Goal: Ask a question

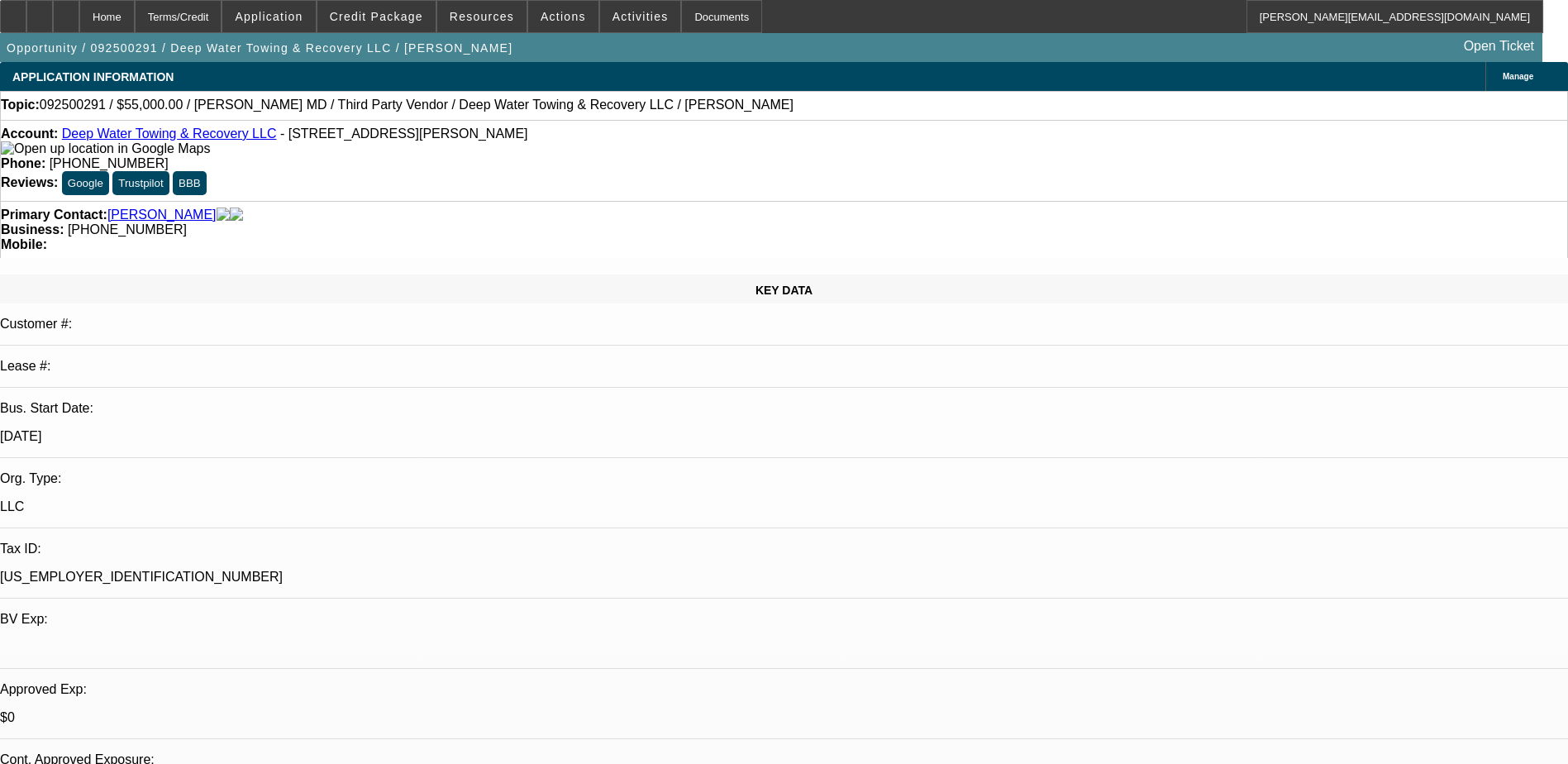
select select "0"
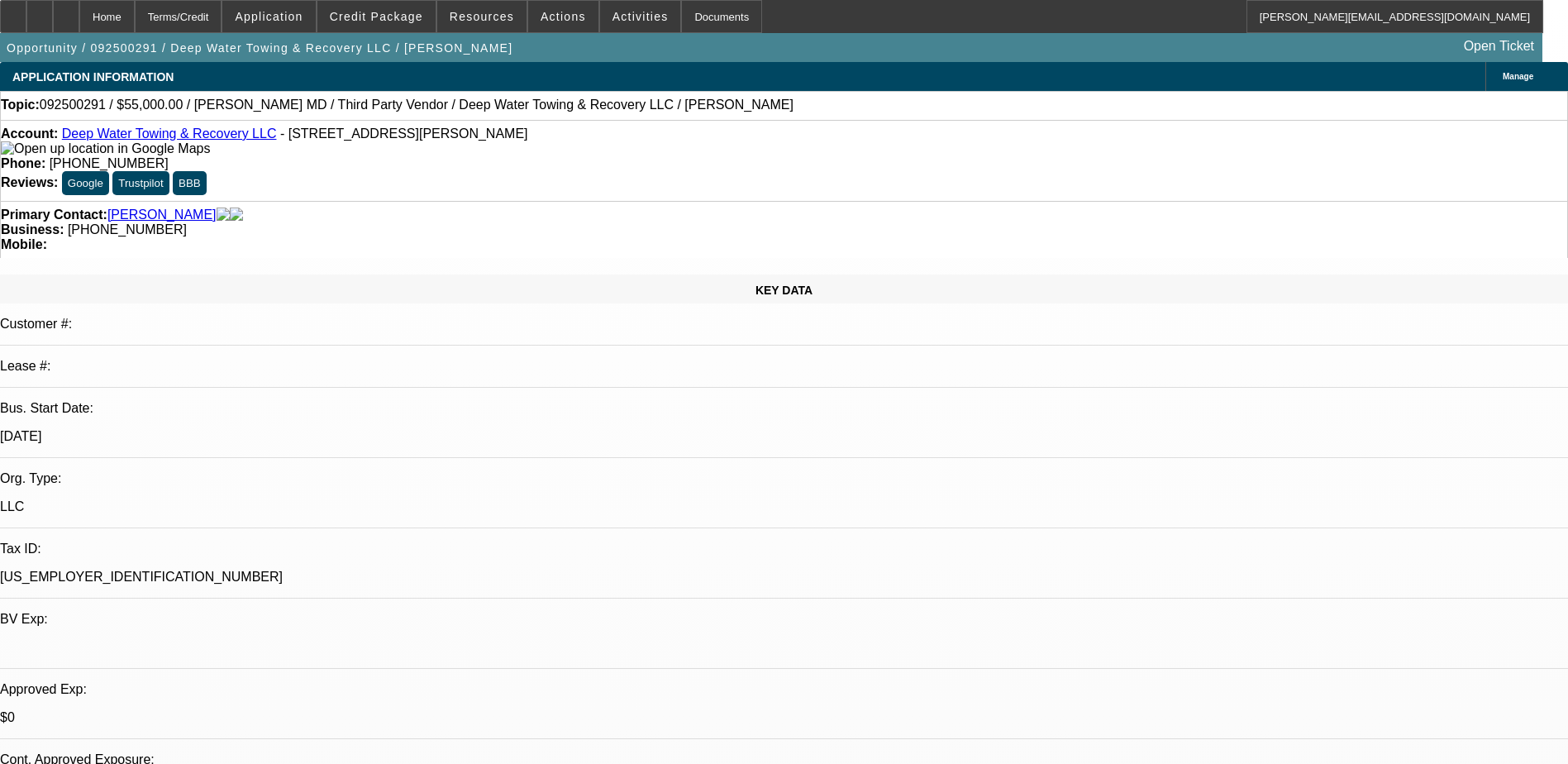
select select "0"
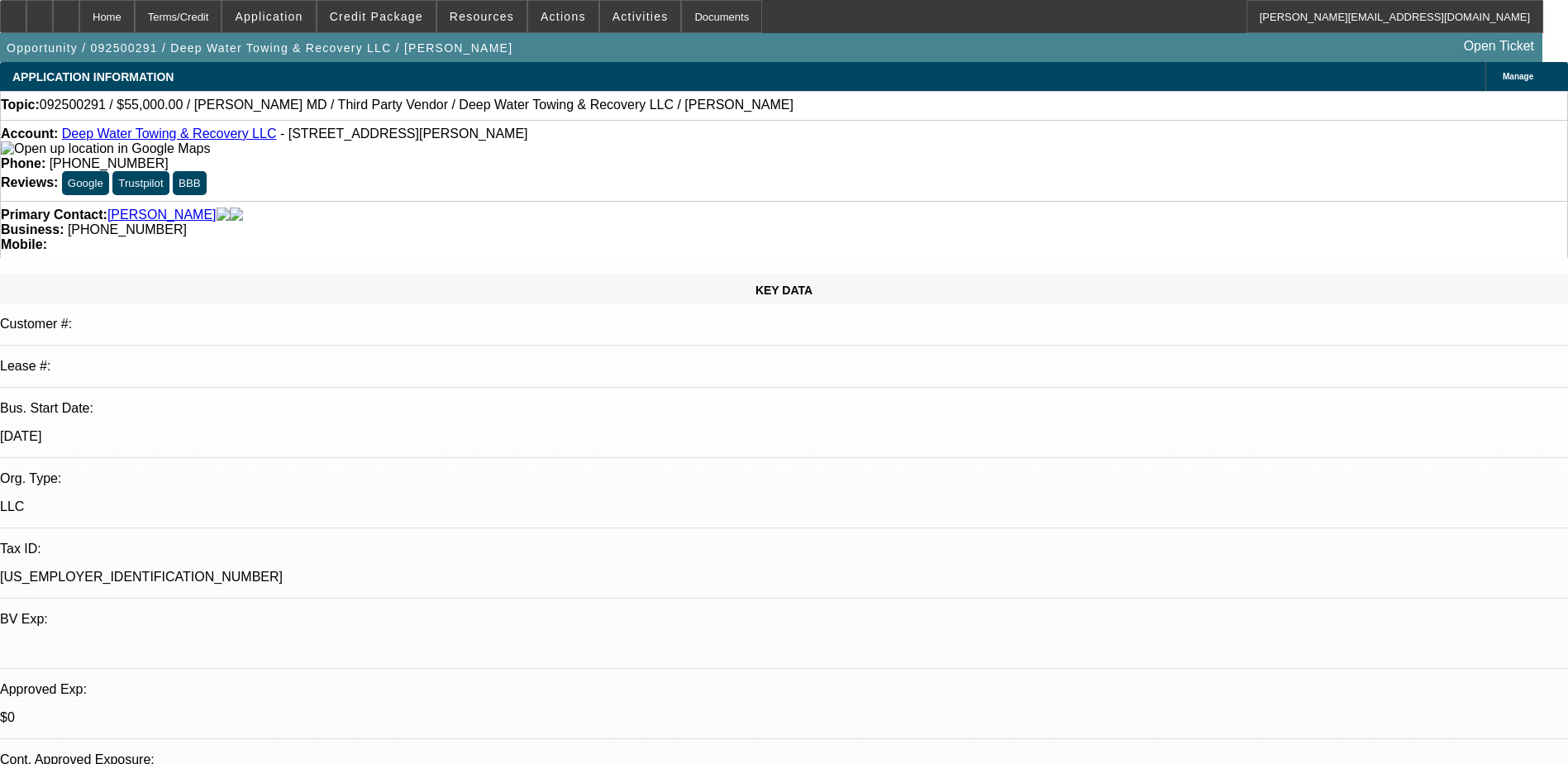
select select "0"
select select "1"
select select "6"
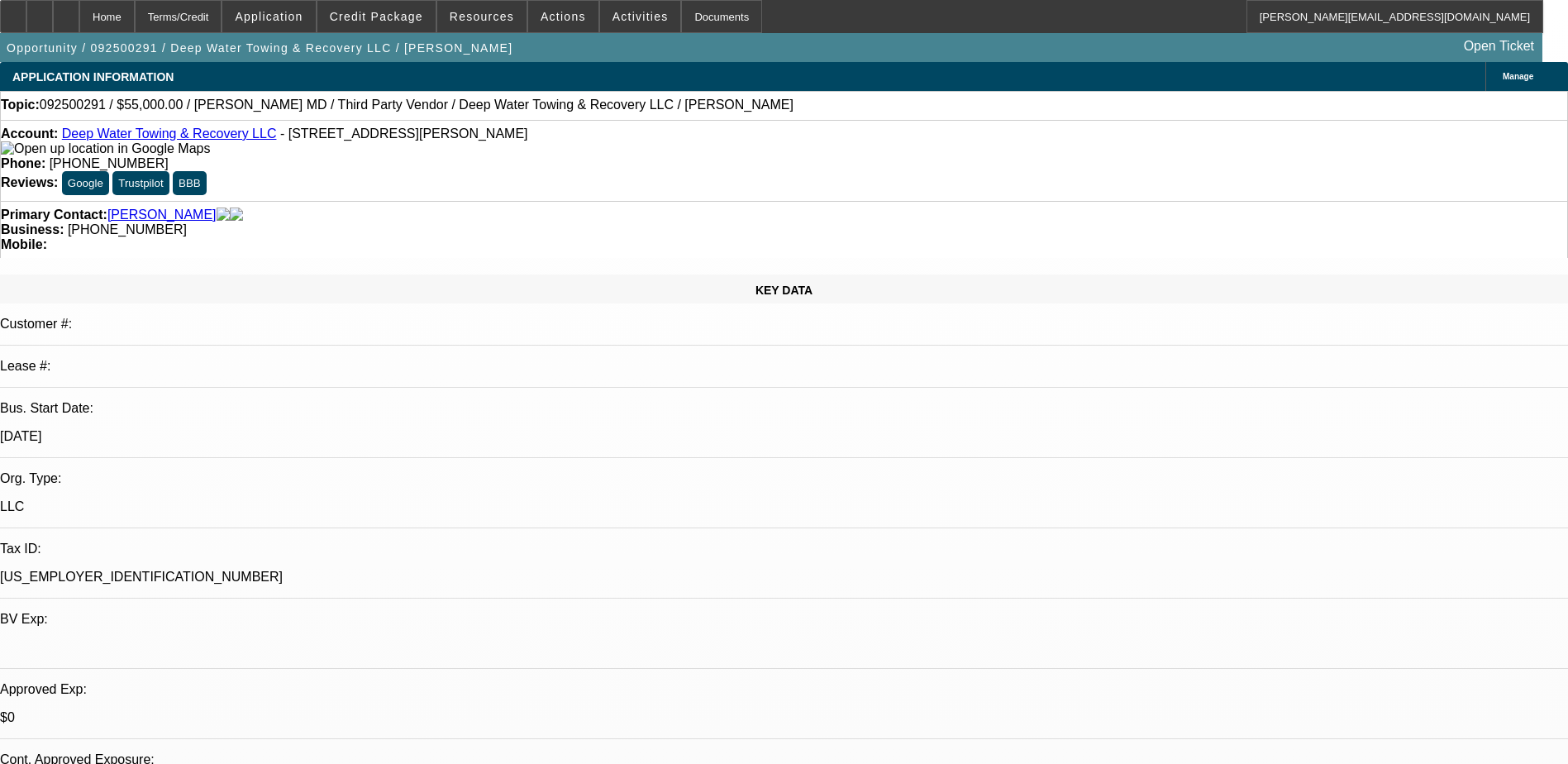
select select "1"
select select "6"
select select "1"
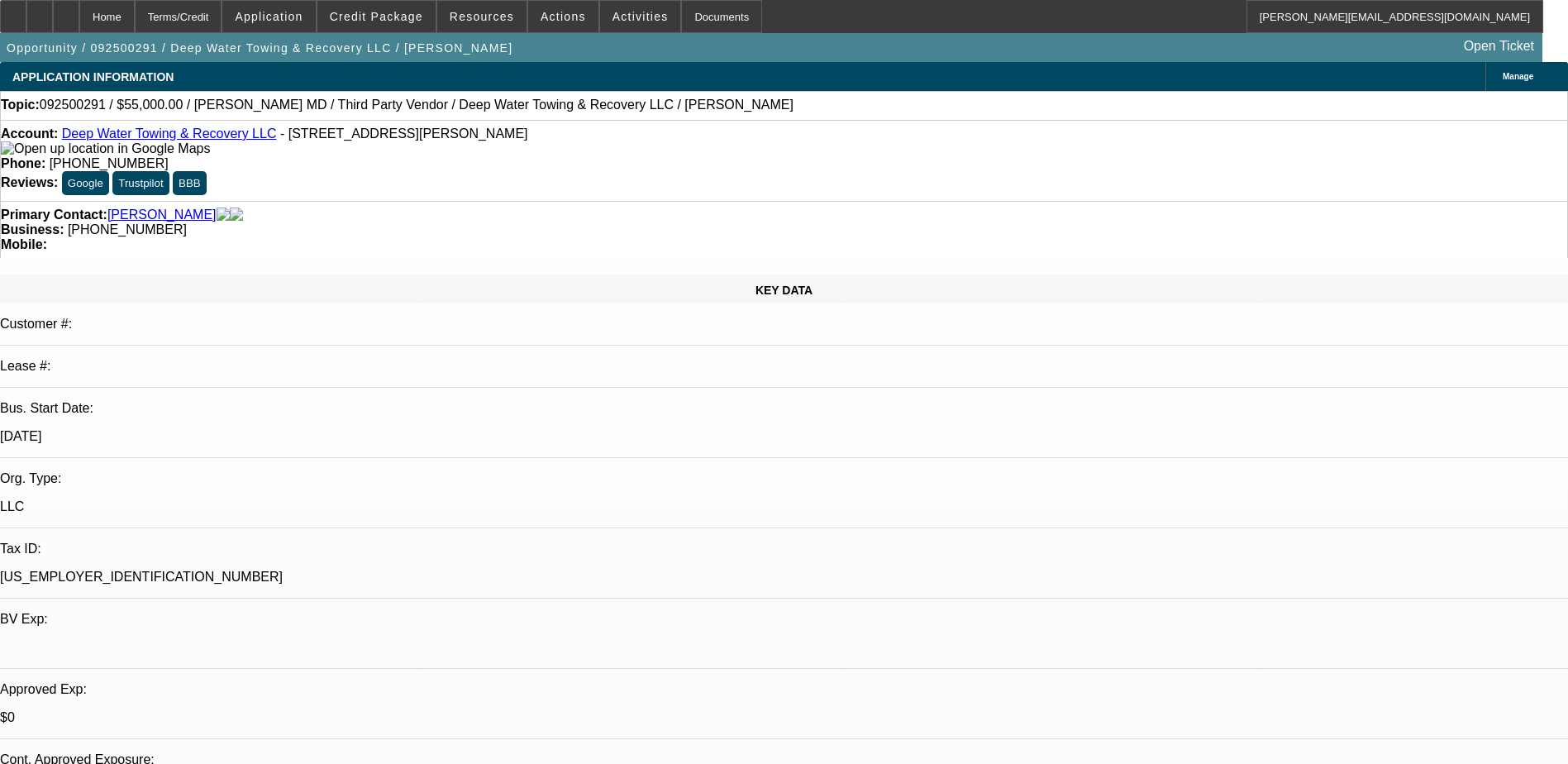
select select "6"
select select "1"
select select "6"
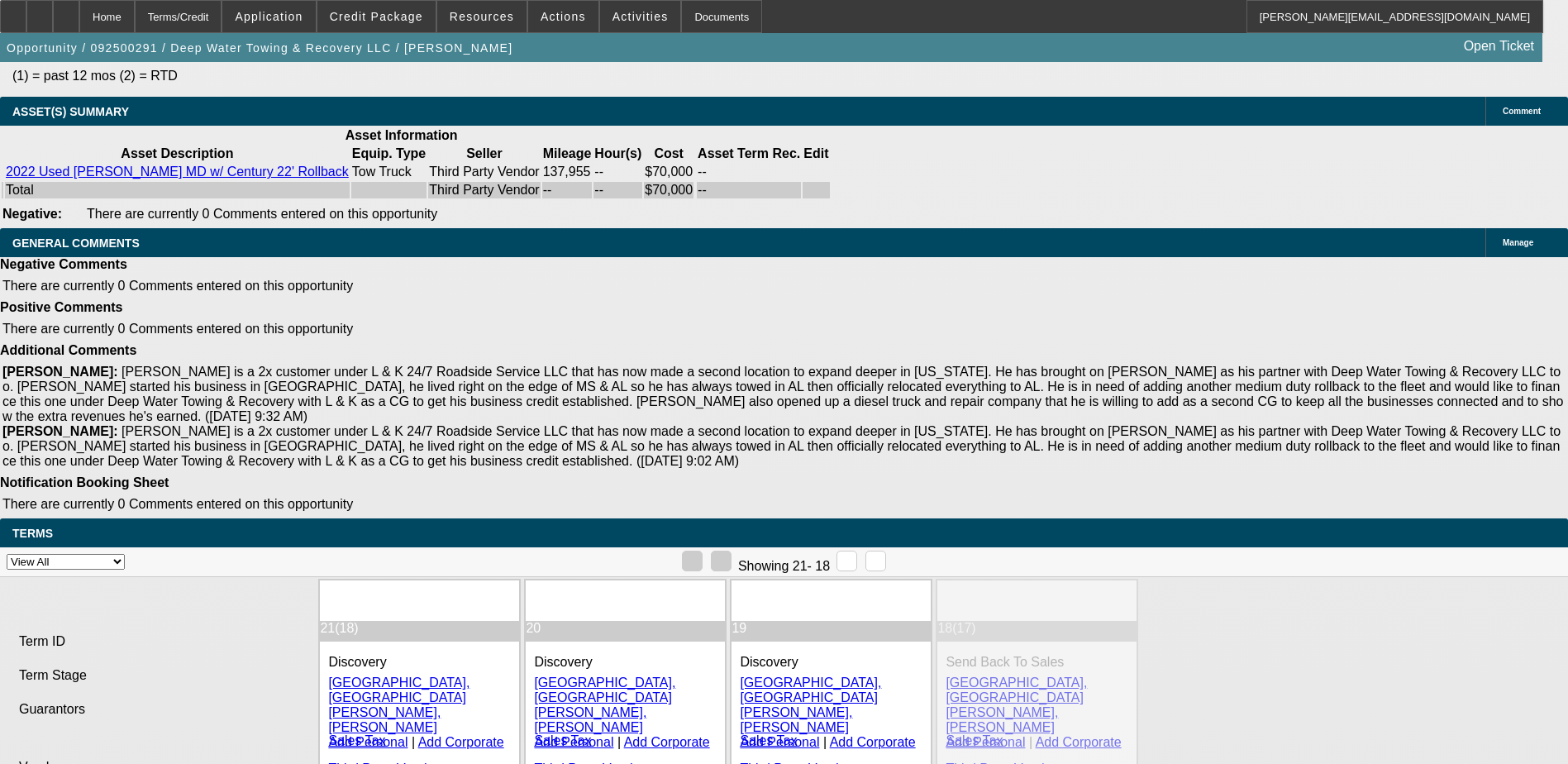
scroll to position [3506, 0]
